Goal: Find specific page/section: Find specific page/section

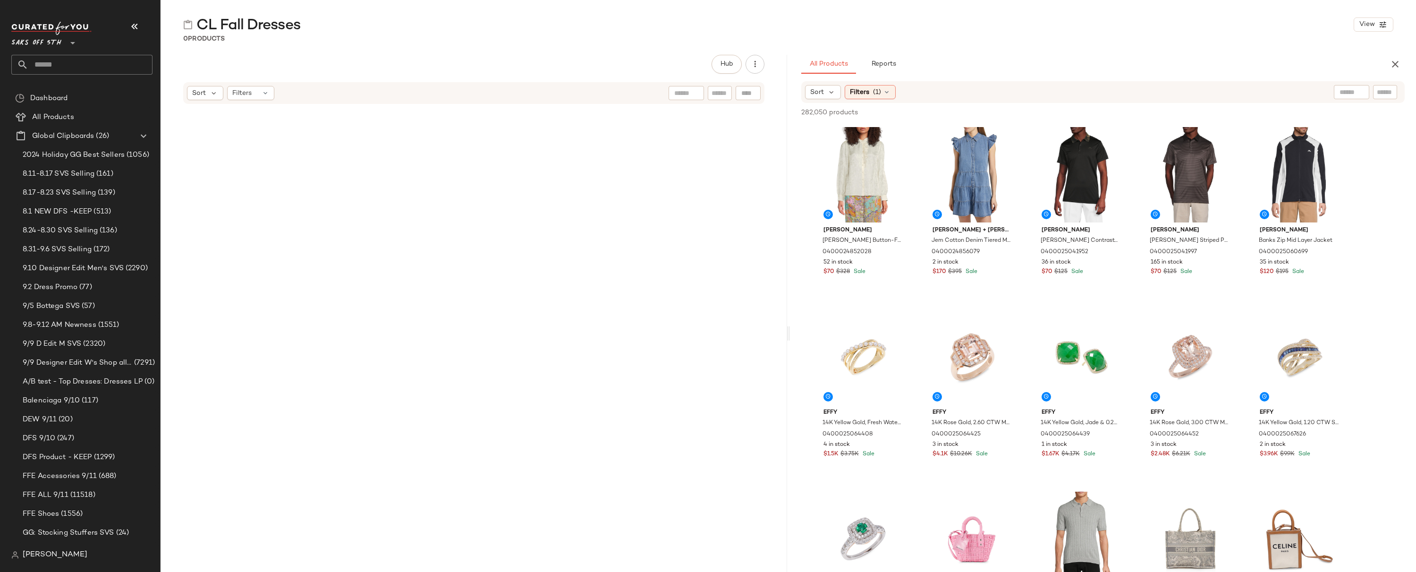
scroll to position [215, 0]
click at [35, 40] on span "Saks OFF 5TH" at bounding box center [36, 40] width 50 height 17
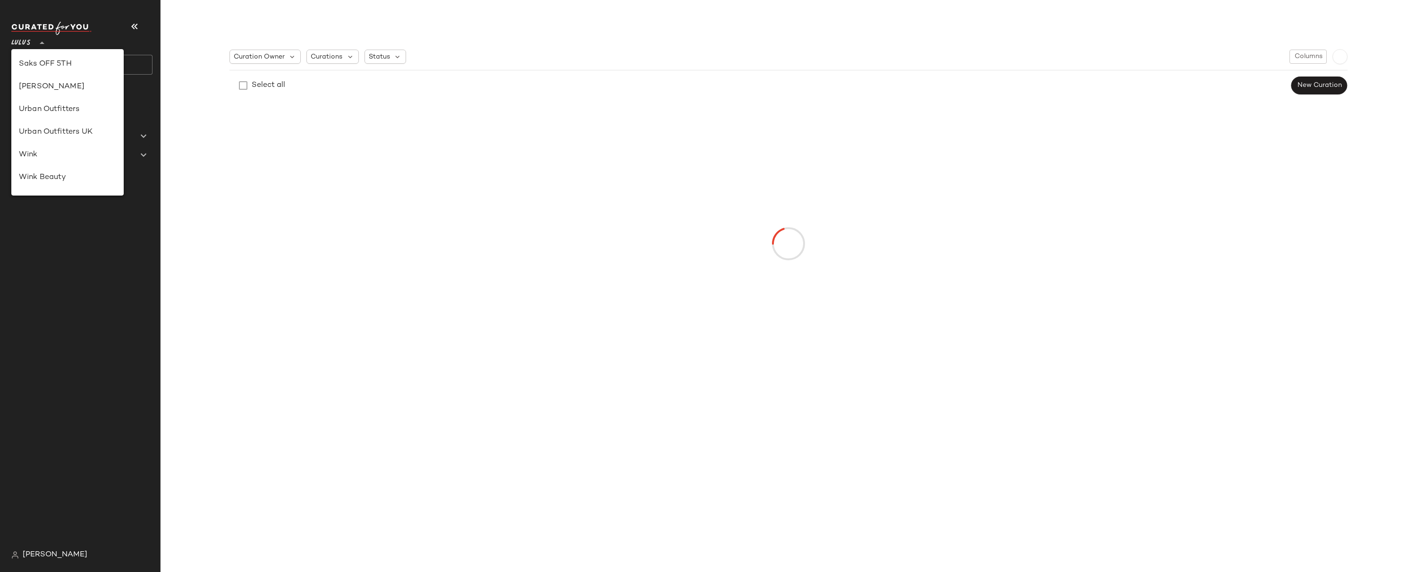
scroll to position [0, 0]
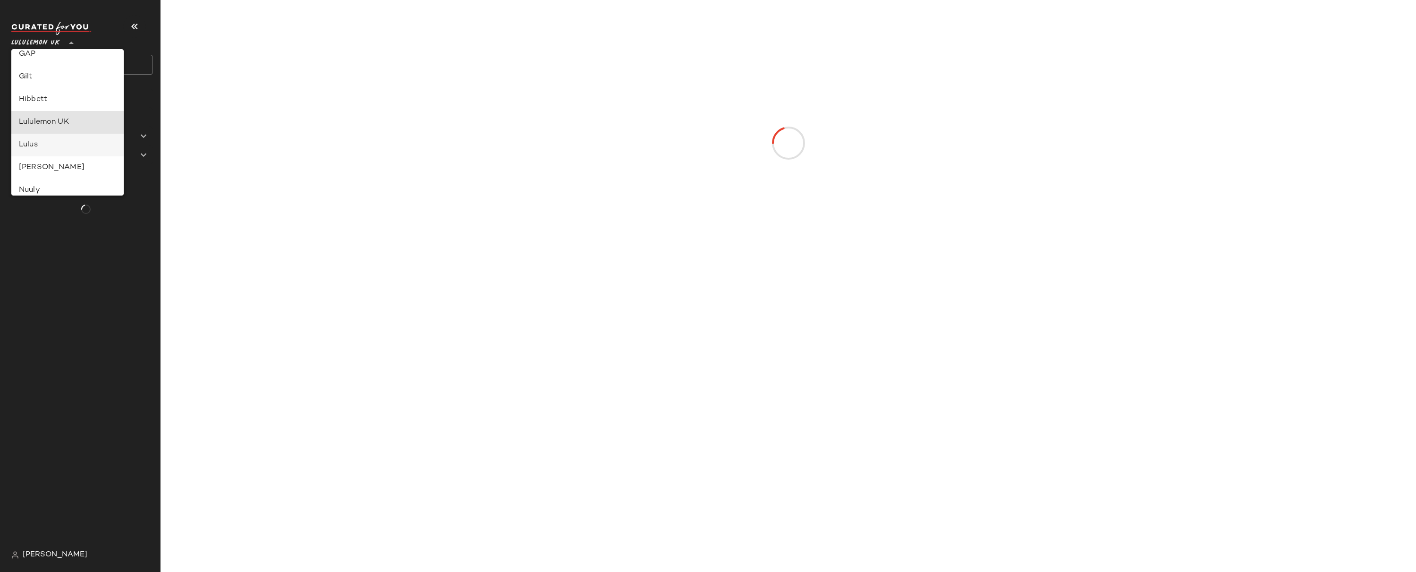
click at [40, 144] on div "Lulus" at bounding box center [67, 144] width 97 height 11
type input "**"
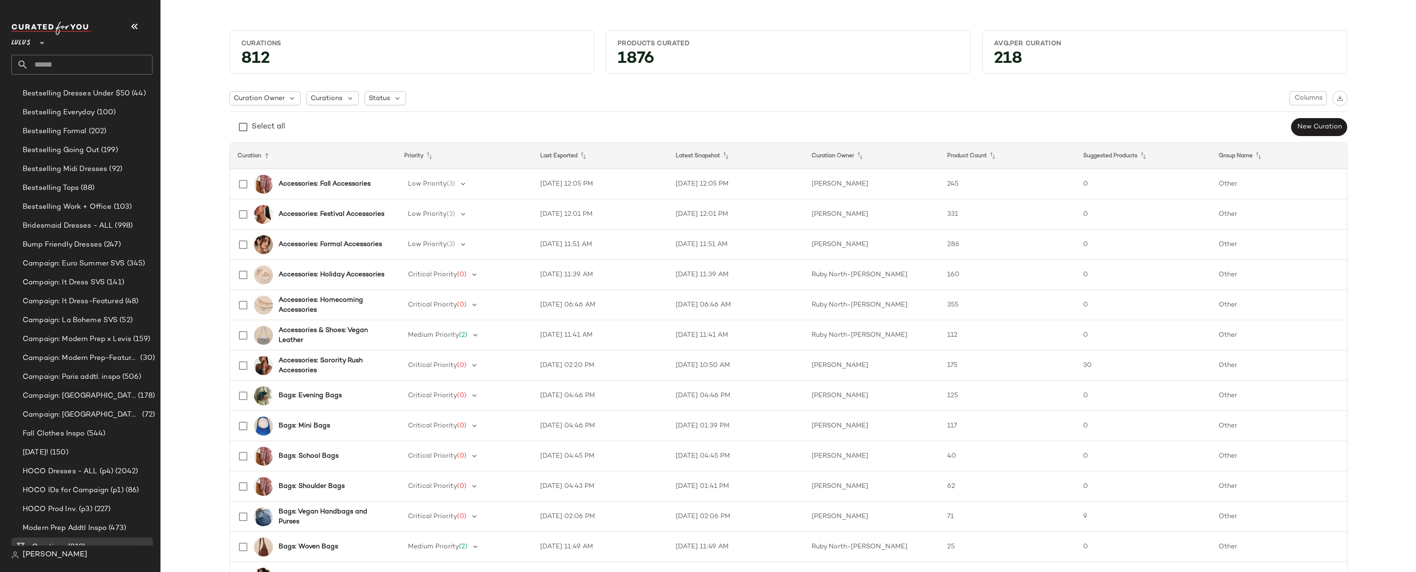
scroll to position [328, 0]
click at [109, 375] on span "Campaign: Paris addtl. inspo" at bounding box center [72, 375] width 98 height 11
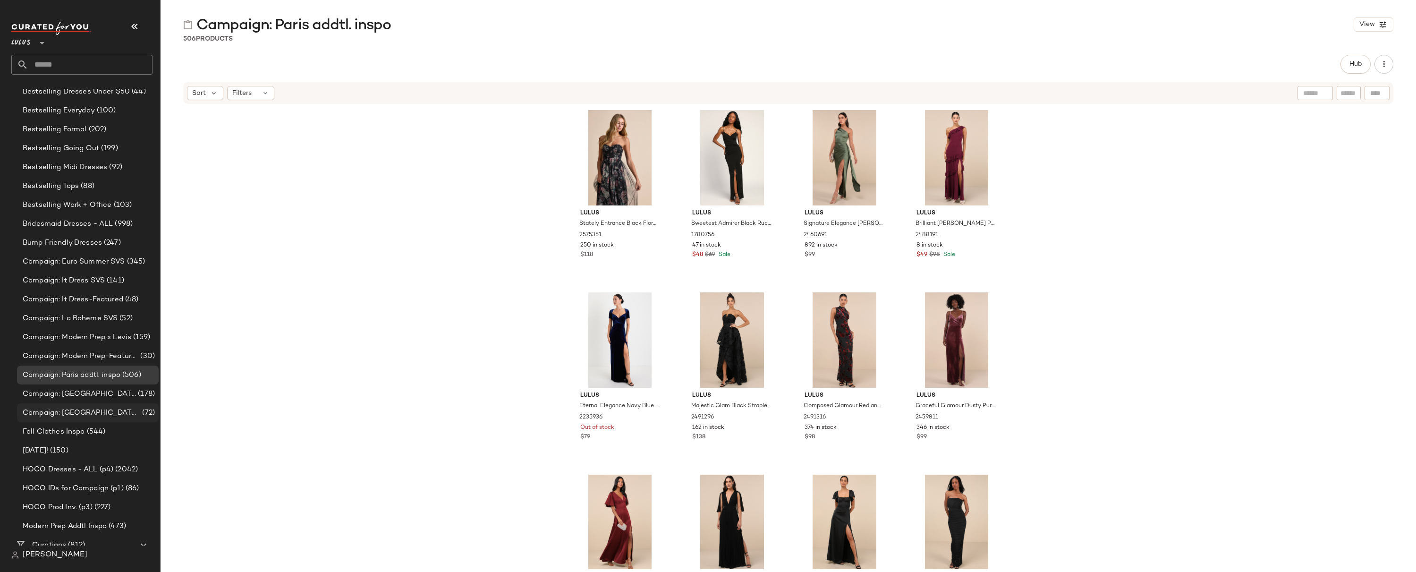
click at [140, 409] on span "(72)" at bounding box center [147, 413] width 15 height 11
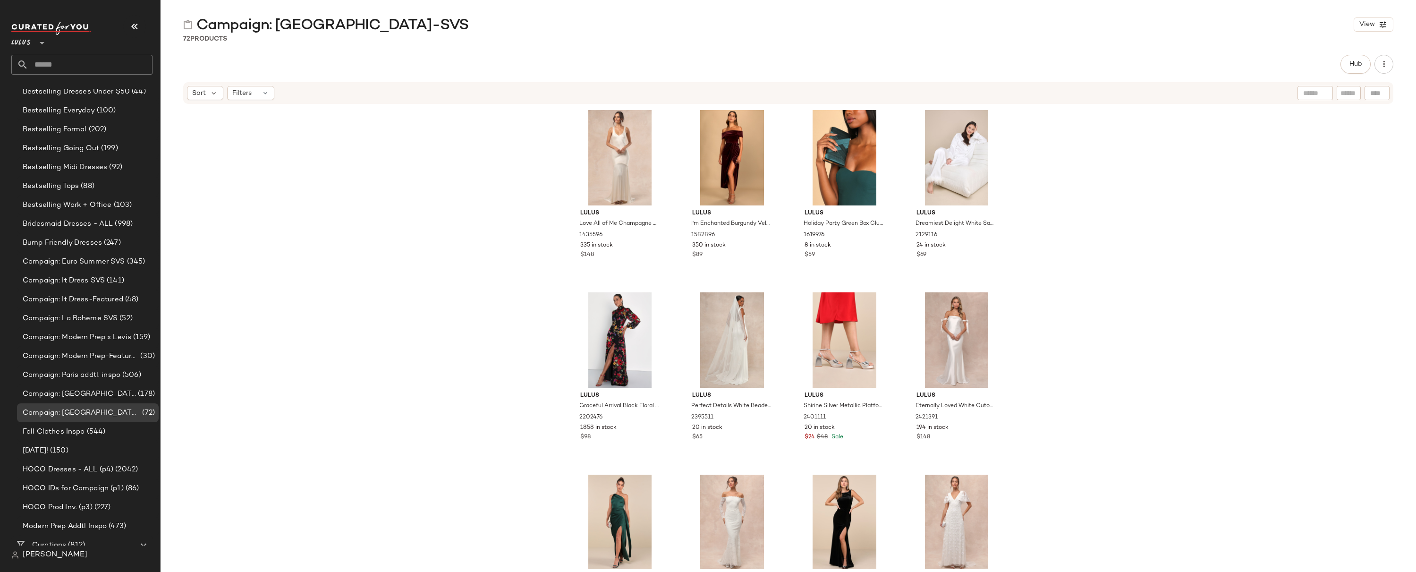
click at [498, 295] on div "Lulus Love All of Me Champagne Satin Maxi Dress 1435596 335 in stock $148 Lulus…" at bounding box center [789, 337] width 1256 height 464
